Goal: Browse casually: Explore the website without a specific task or goal

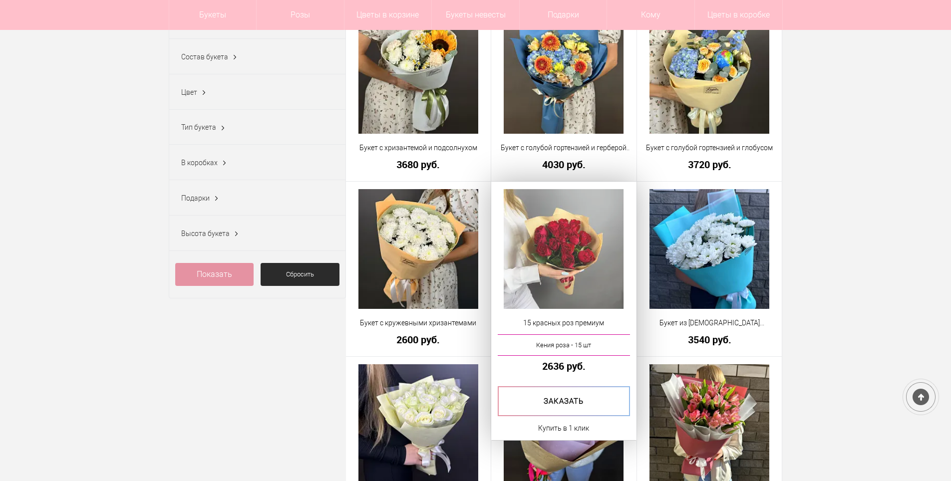
scroll to position [299, 0]
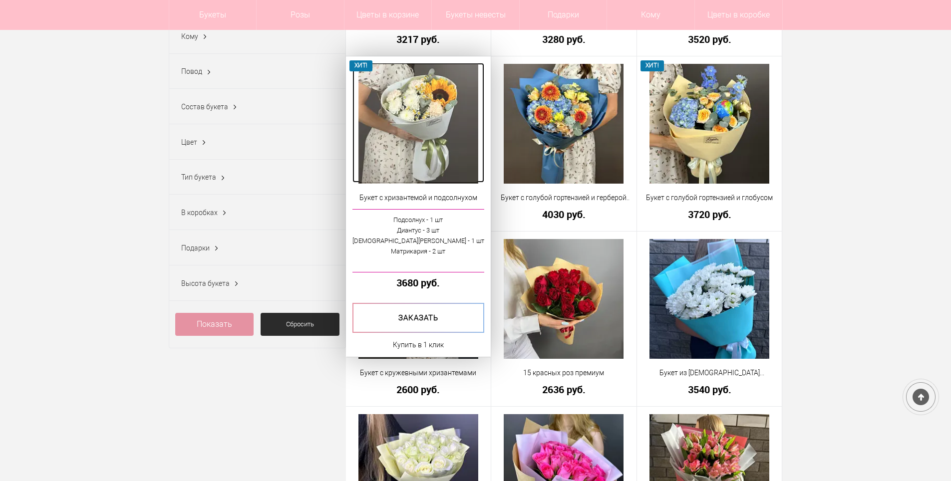
click at [410, 124] on img at bounding box center [418, 124] width 120 height 120
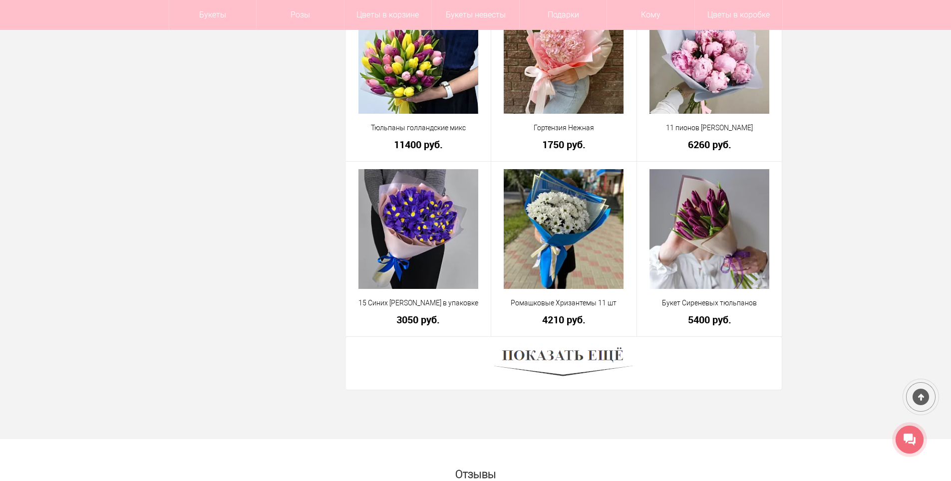
scroll to position [2675, 0]
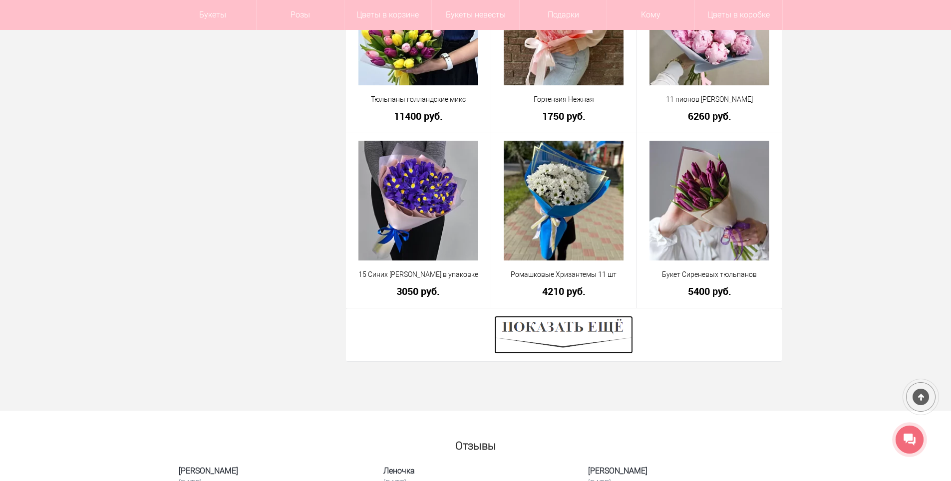
click at [593, 340] on img at bounding box center [563, 335] width 139 height 38
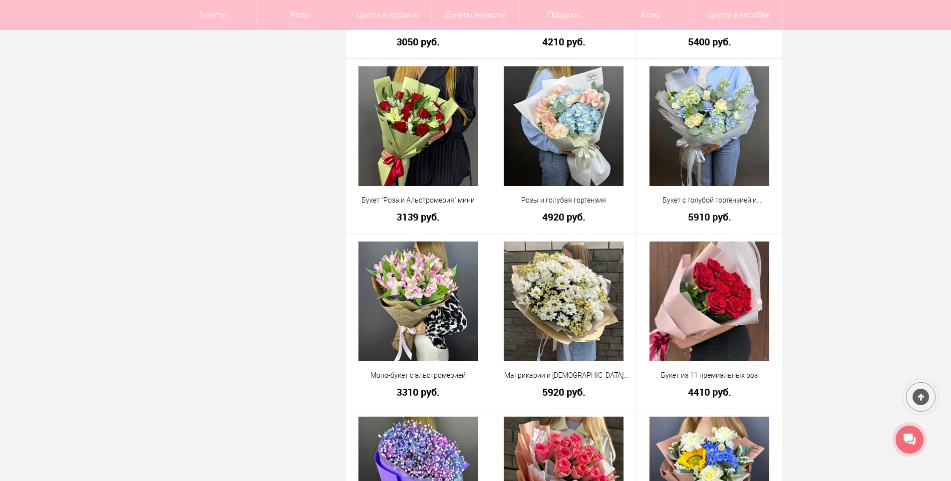
scroll to position [3124, 0]
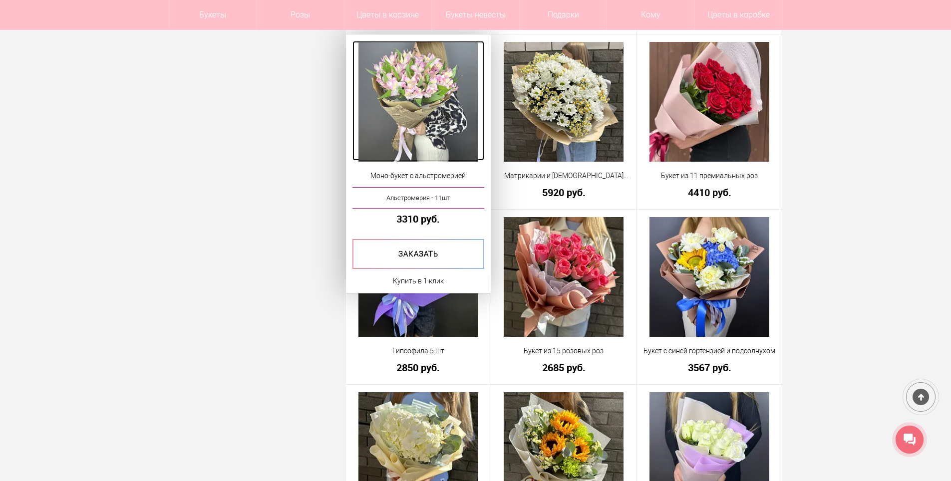
click at [424, 116] on img at bounding box center [418, 102] width 120 height 120
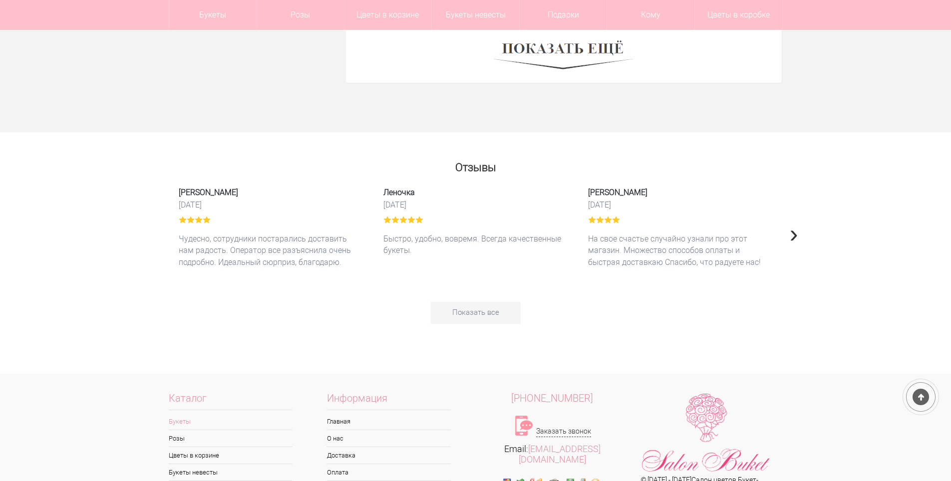
scroll to position [2800, 0]
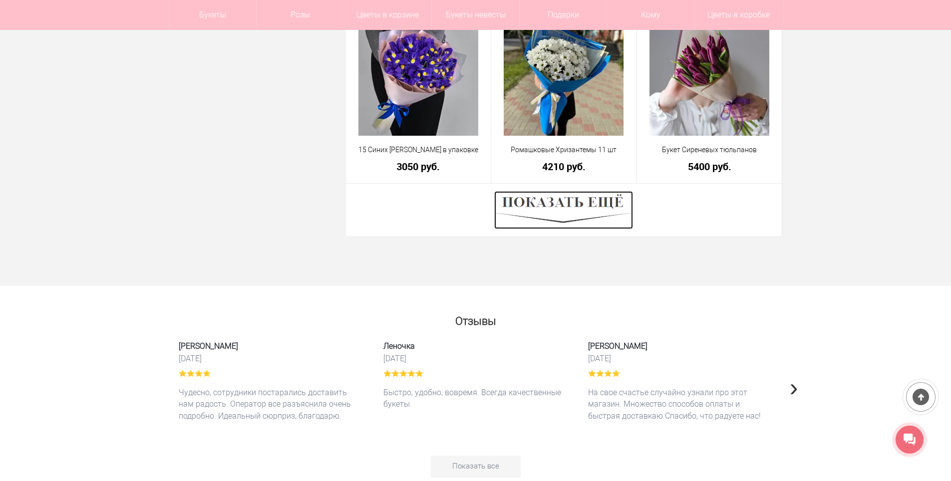
click at [564, 205] on img at bounding box center [563, 210] width 139 height 38
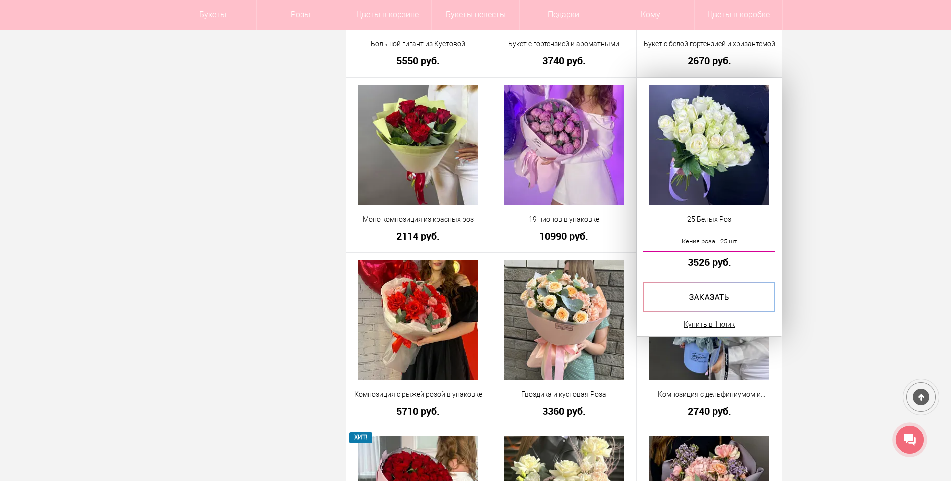
scroll to position [4746, 0]
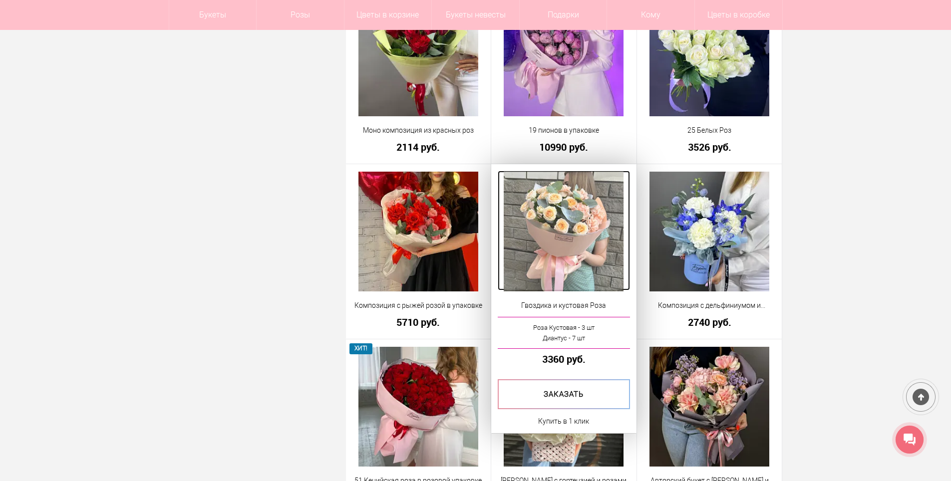
click at [581, 257] on img at bounding box center [564, 232] width 120 height 120
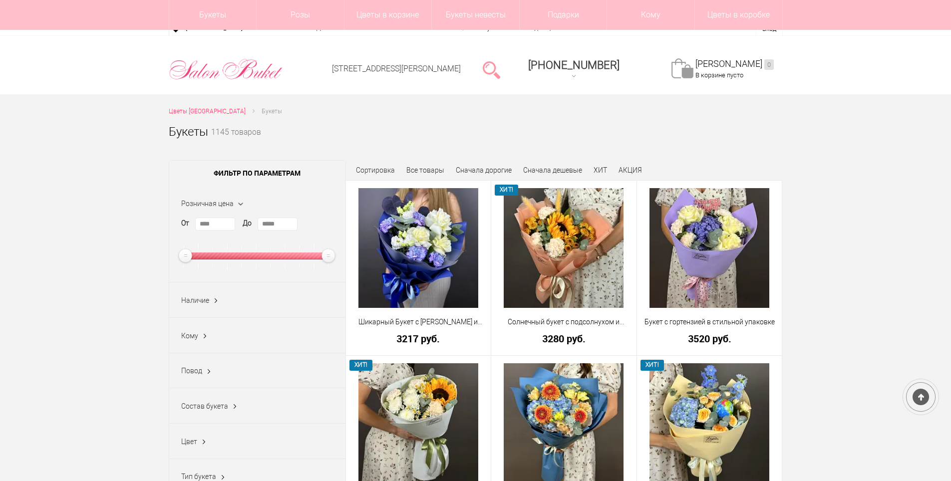
scroll to position [2595, 0]
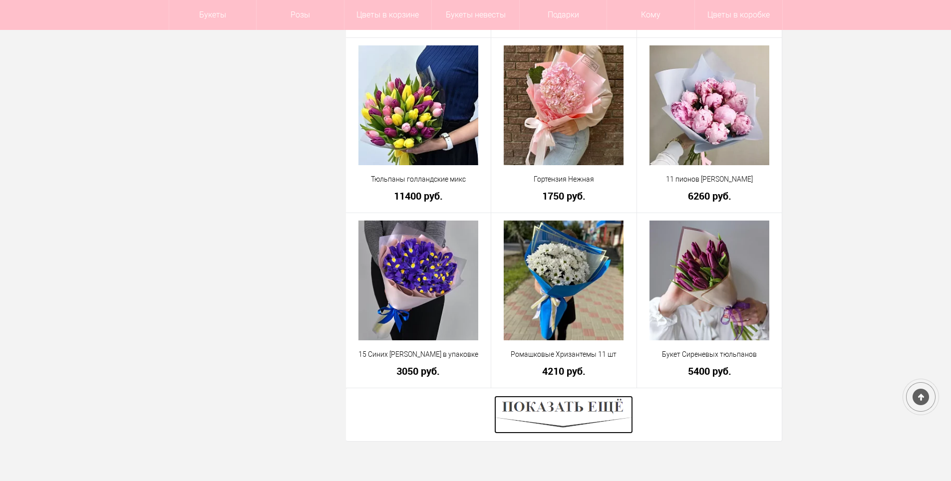
click at [585, 416] on img at bounding box center [563, 415] width 139 height 38
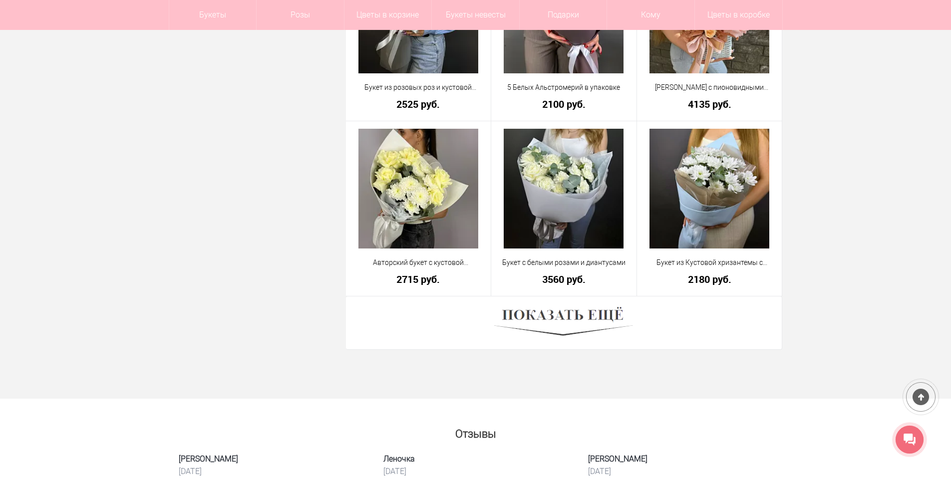
scroll to position [5539, 0]
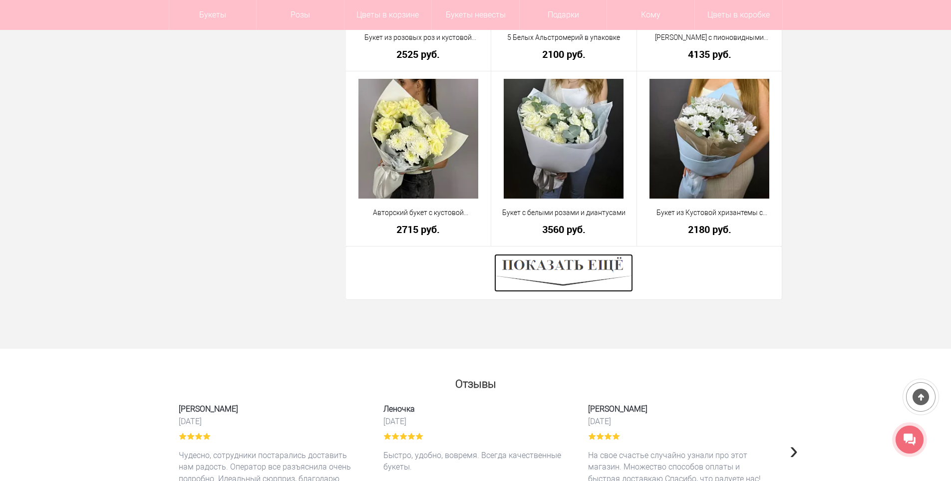
click at [580, 266] on img at bounding box center [563, 273] width 139 height 38
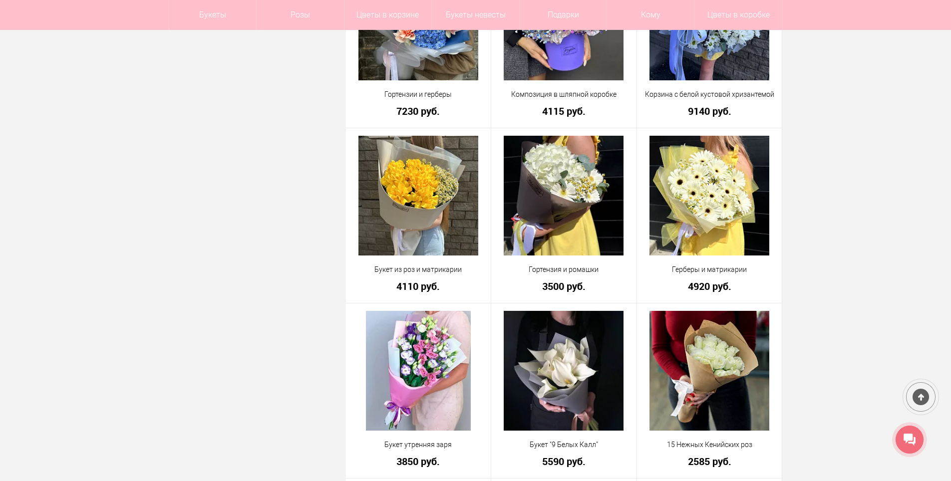
scroll to position [8184, 0]
